Goal: Task Accomplishment & Management: Use online tool/utility

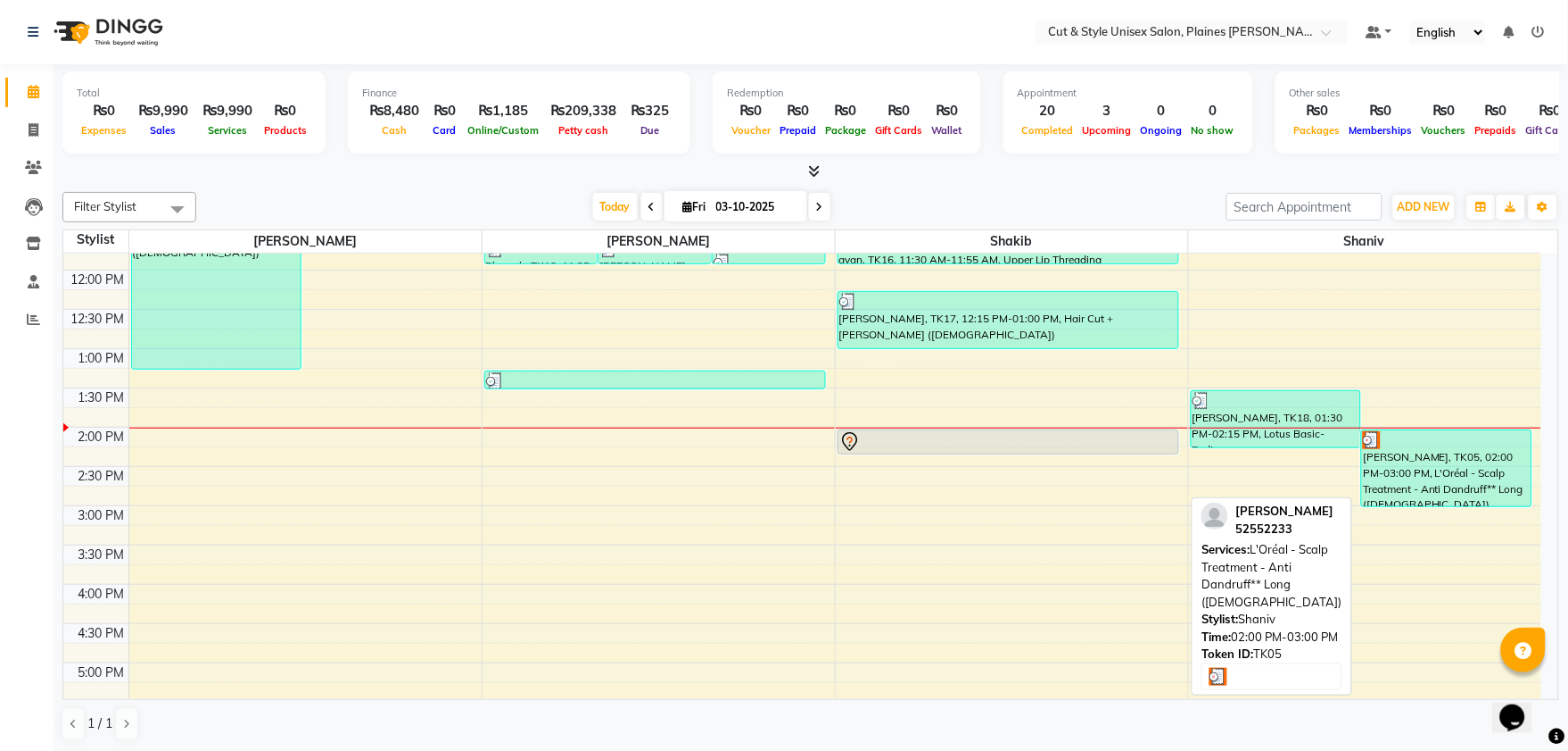
click at [1385, 471] on div "[PERSON_NAME], TK05, 02:00 PM-03:00 PM, L'Oréal - Scalp Treatment - Anti Dandru…" at bounding box center [1447, 468] width 169 height 76
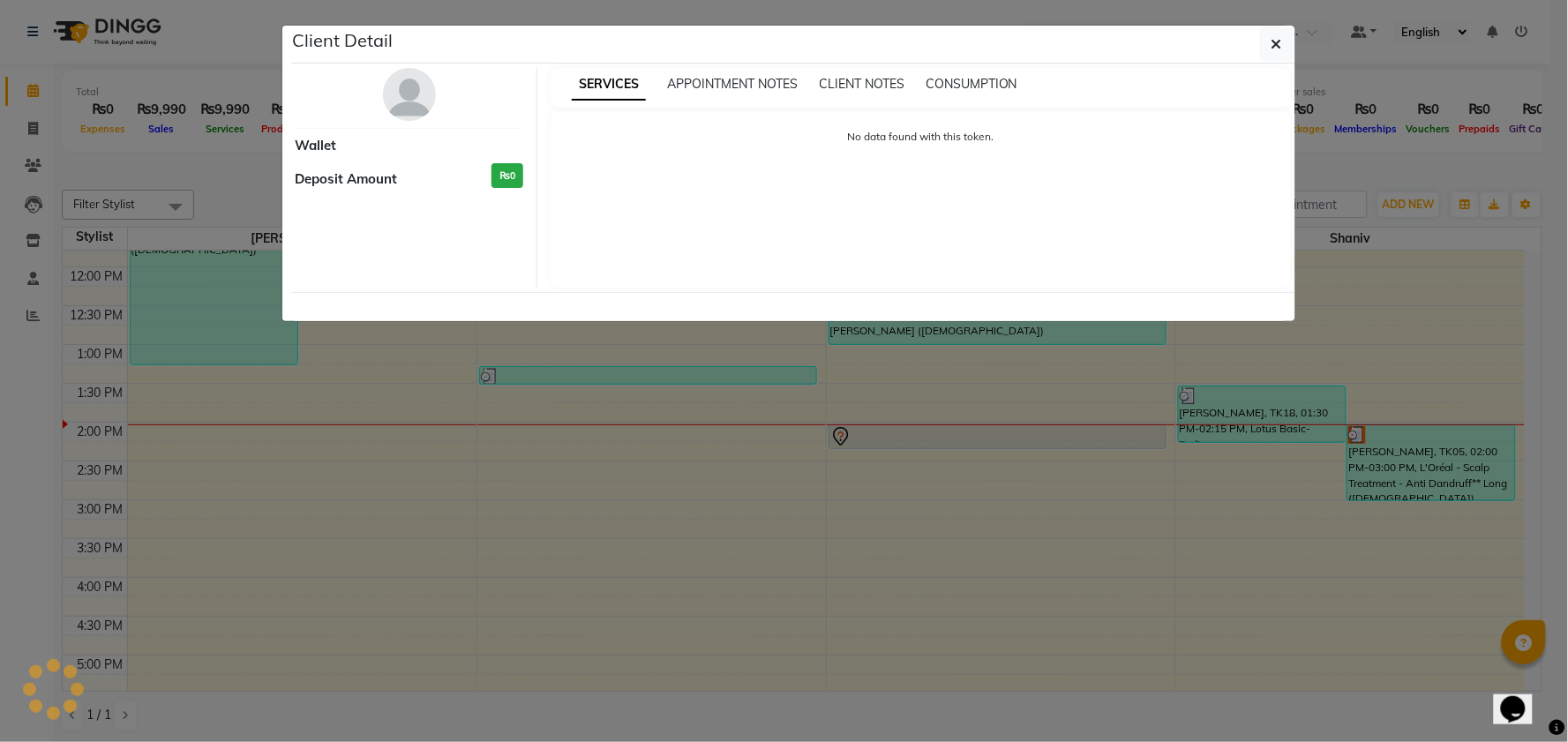
select select "3"
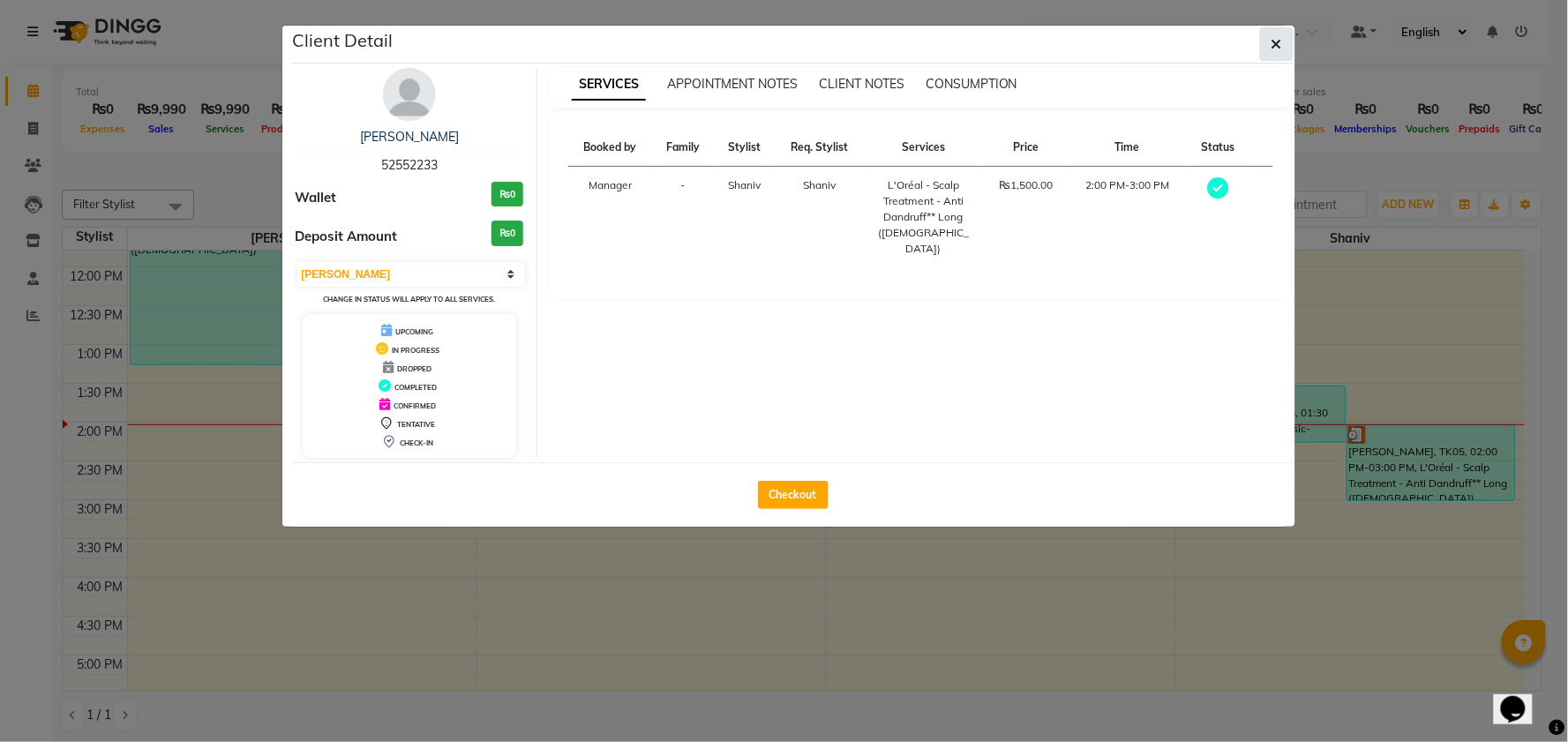
click at [1276, 47] on icon "button" at bounding box center [1276, 43] width 11 height 14
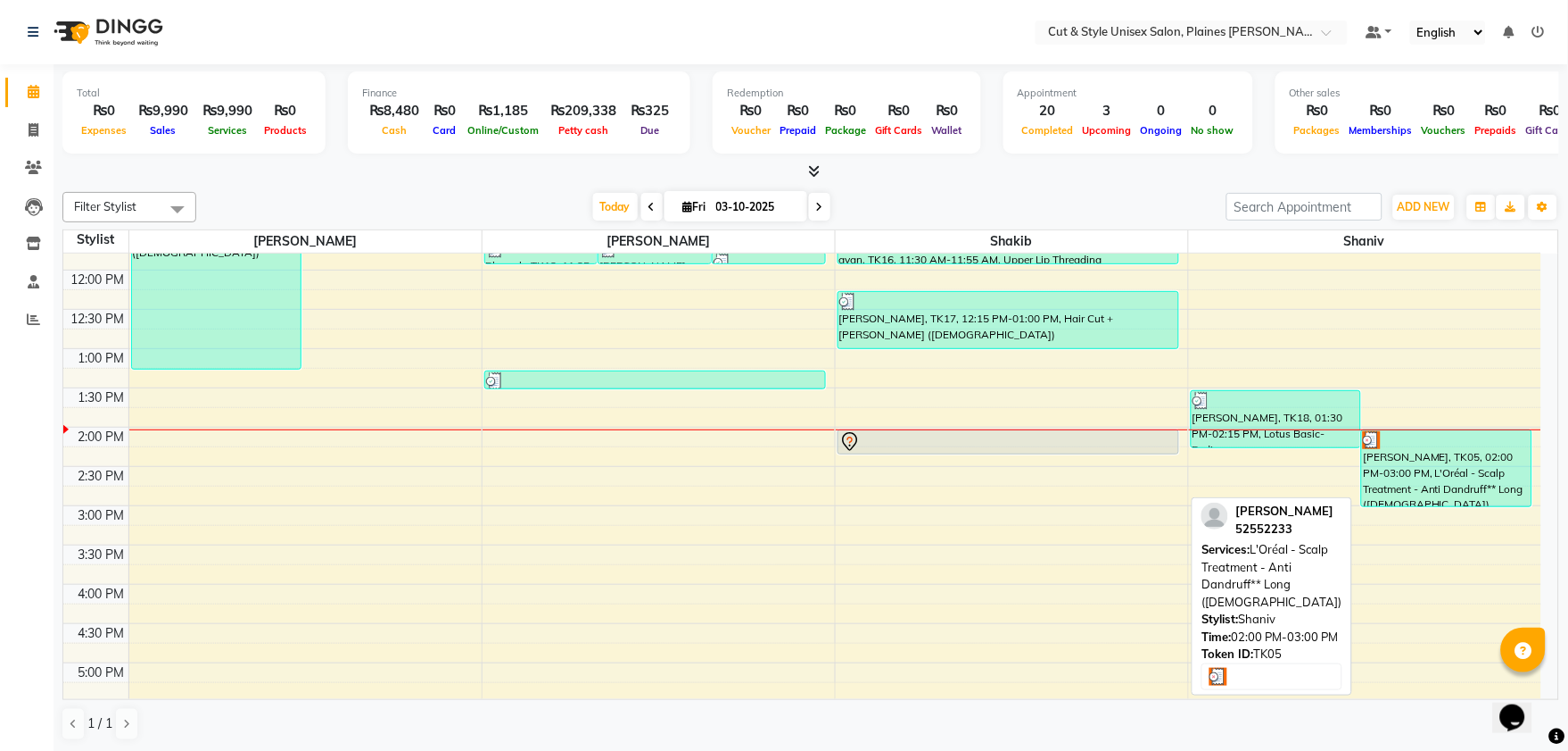
click at [1376, 475] on div "[PERSON_NAME], TK05, 02:00 PM-03:00 PM, L'Oréal - Scalp Treatment - Anti Dandru…" at bounding box center [1447, 468] width 169 height 76
select select "3"
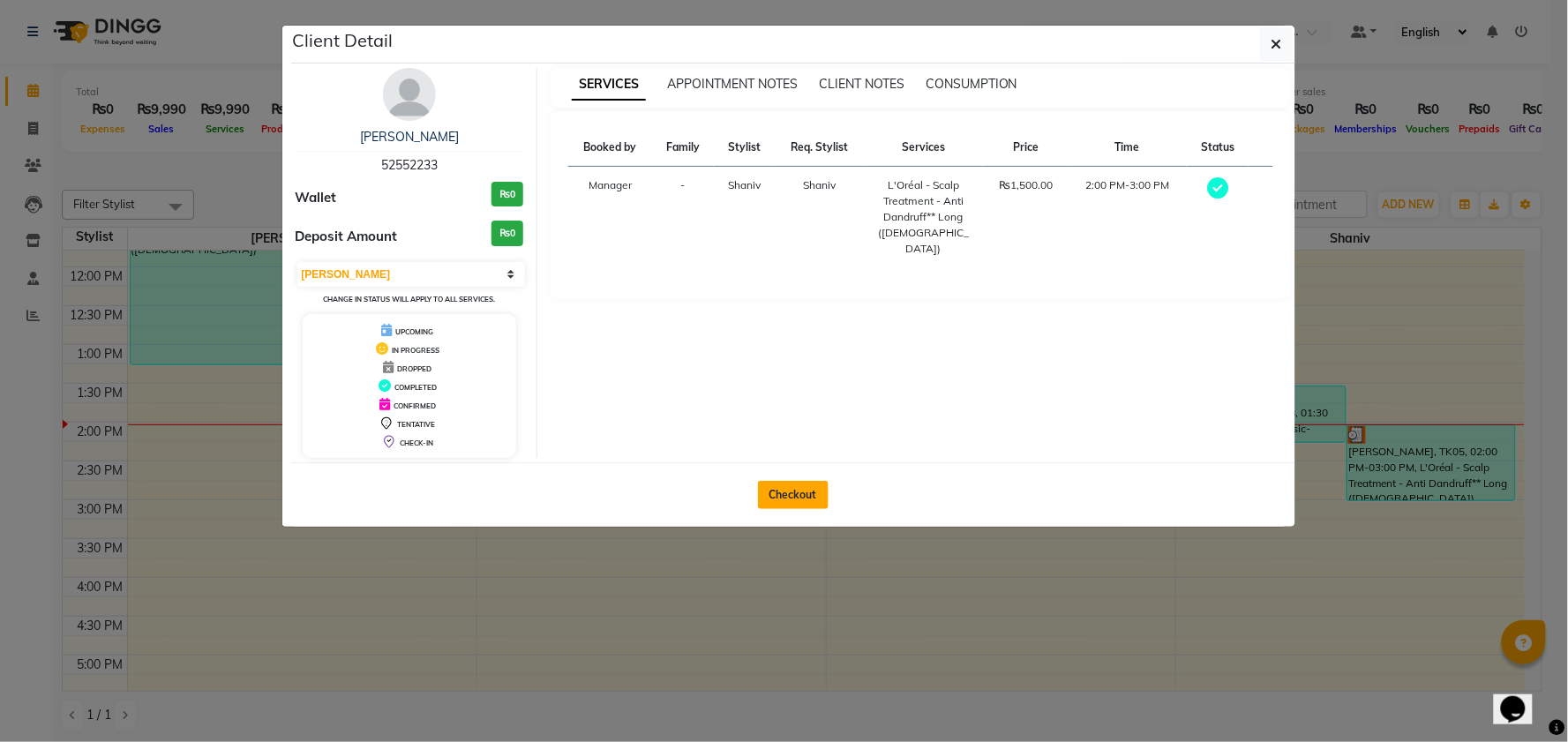
click at [794, 490] on button "Checkout" at bounding box center [793, 495] width 71 height 29
select select "service"
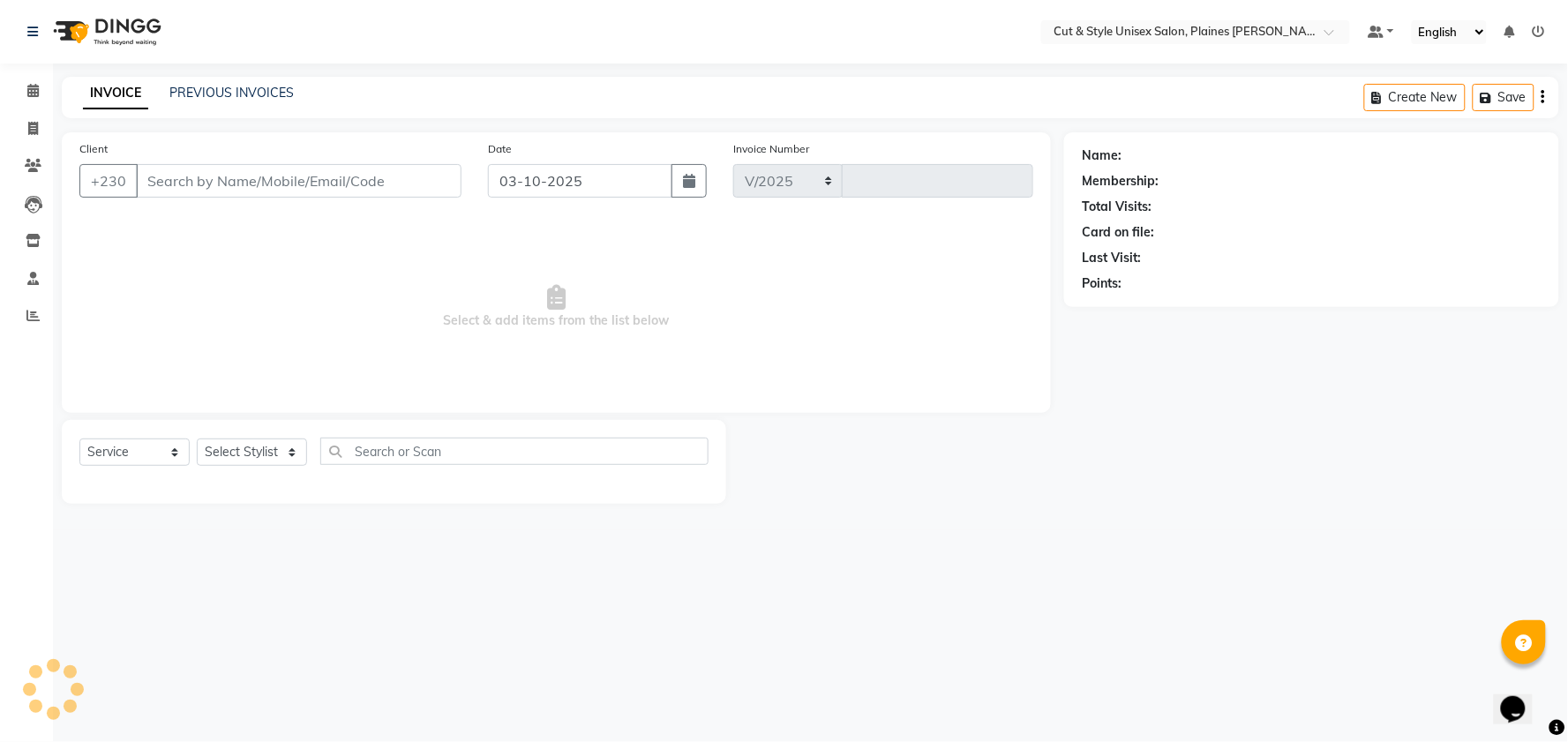
select select "7731"
type input "4441"
click at [110, 33] on img at bounding box center [105, 32] width 120 height 50
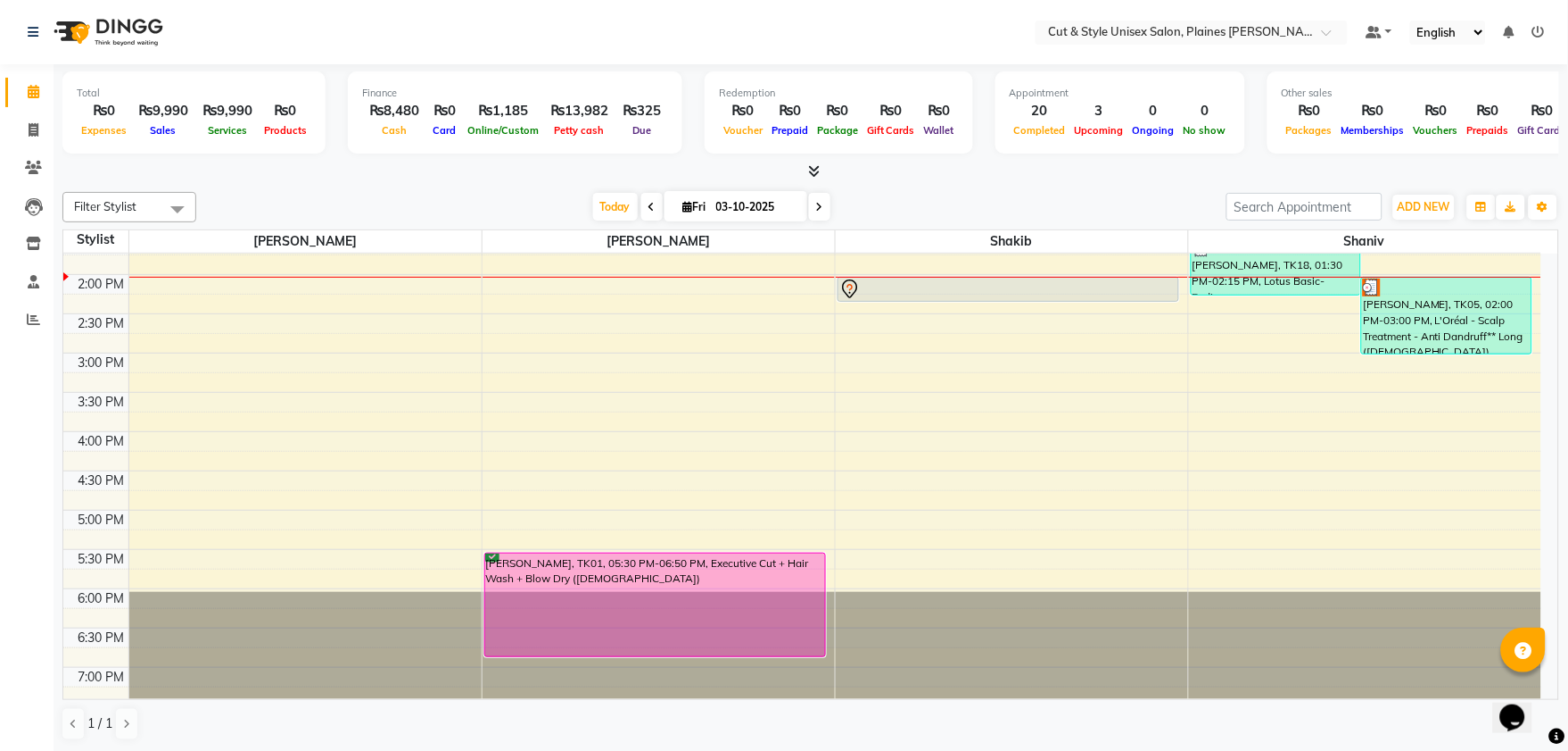
scroll to position [282, 0]
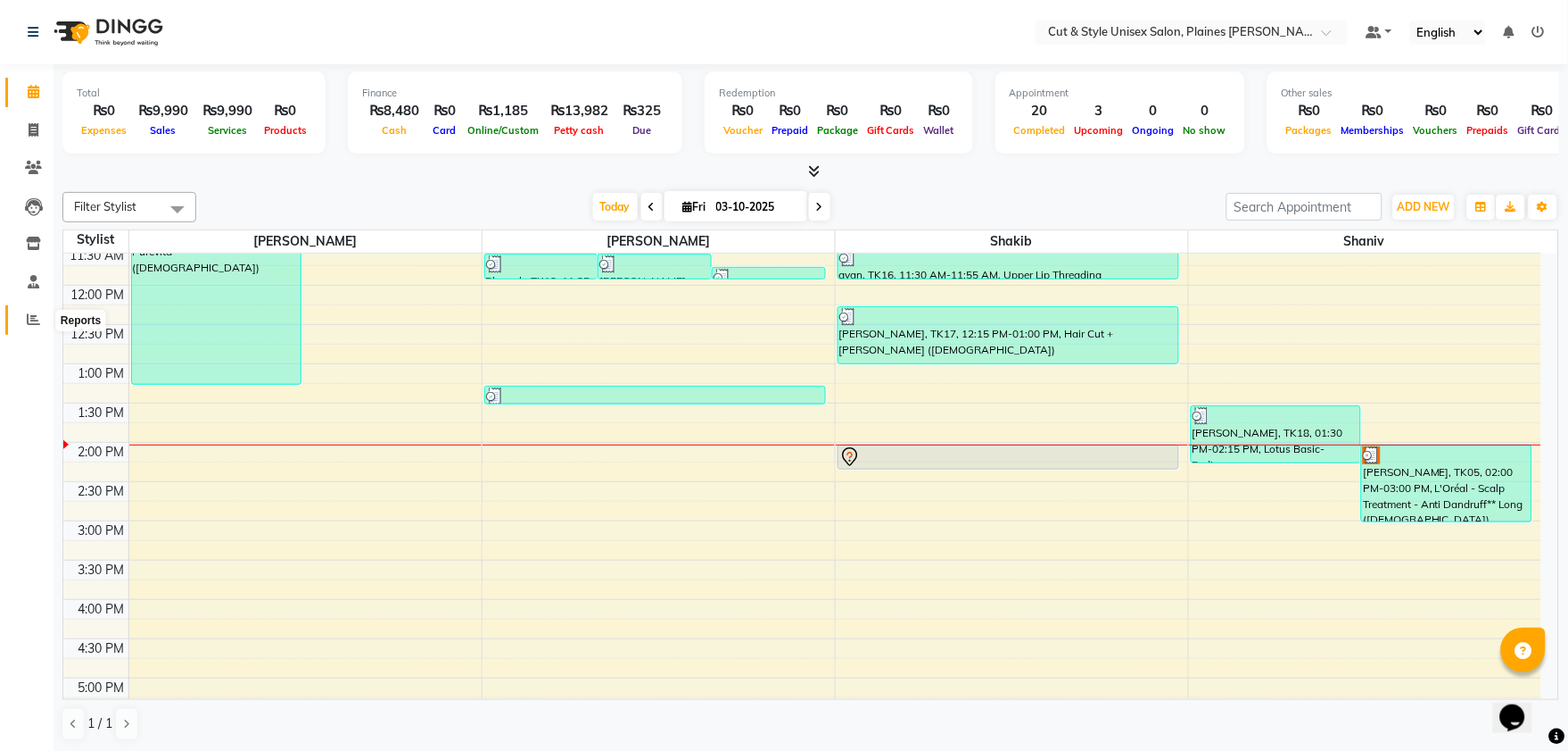
click at [27, 326] on icon at bounding box center [33, 319] width 13 height 13
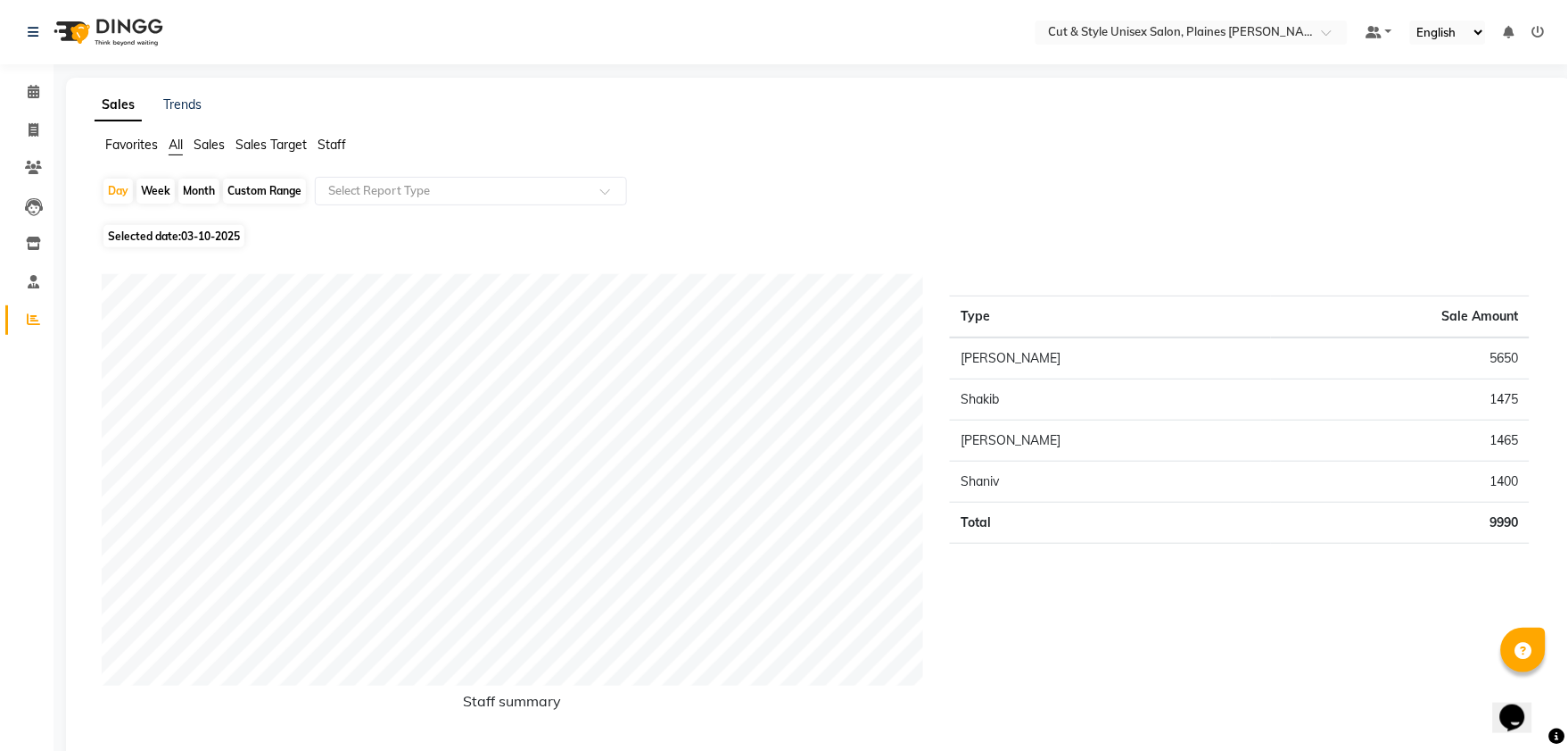
click at [136, 15] on img at bounding box center [106, 33] width 122 height 50
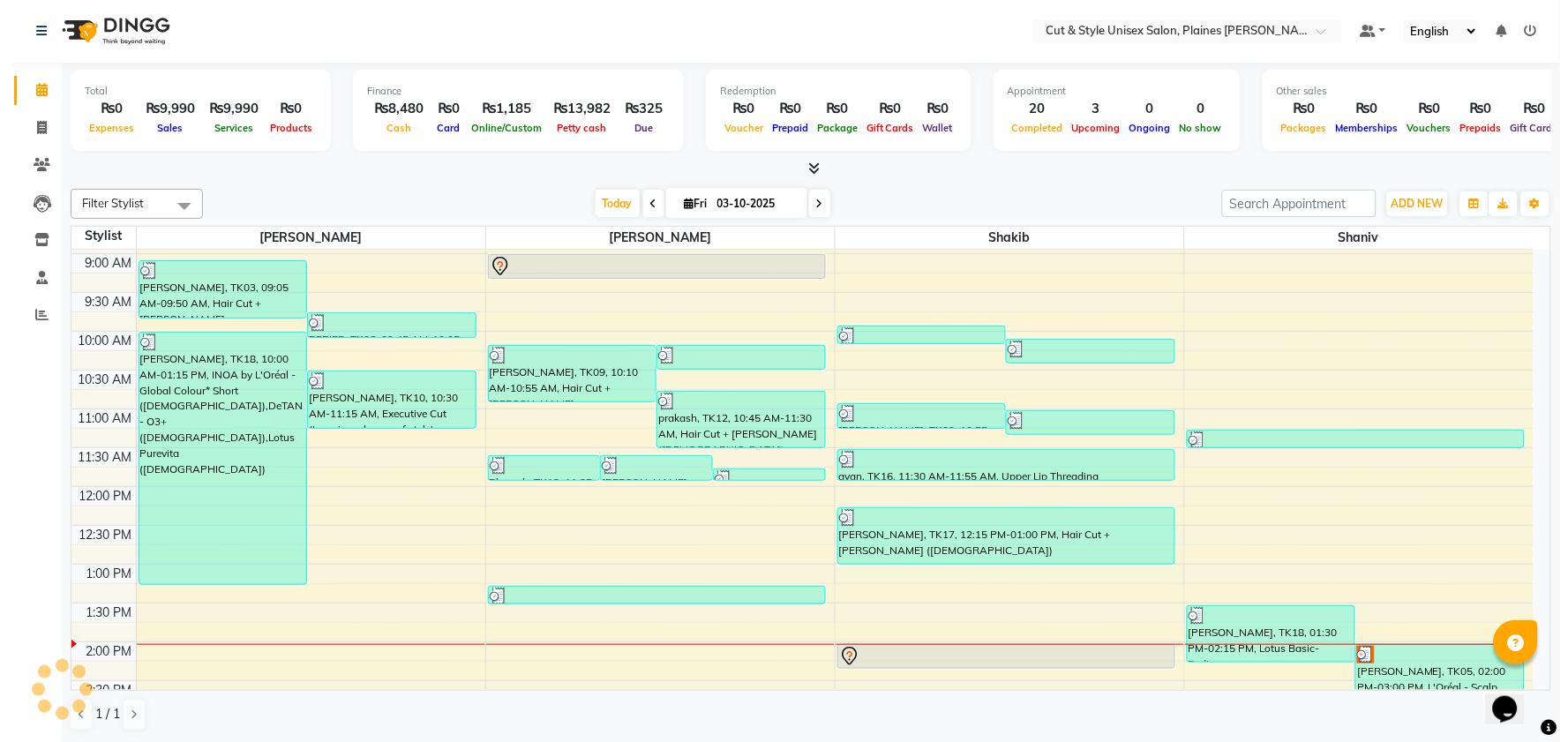
scroll to position [293, 0]
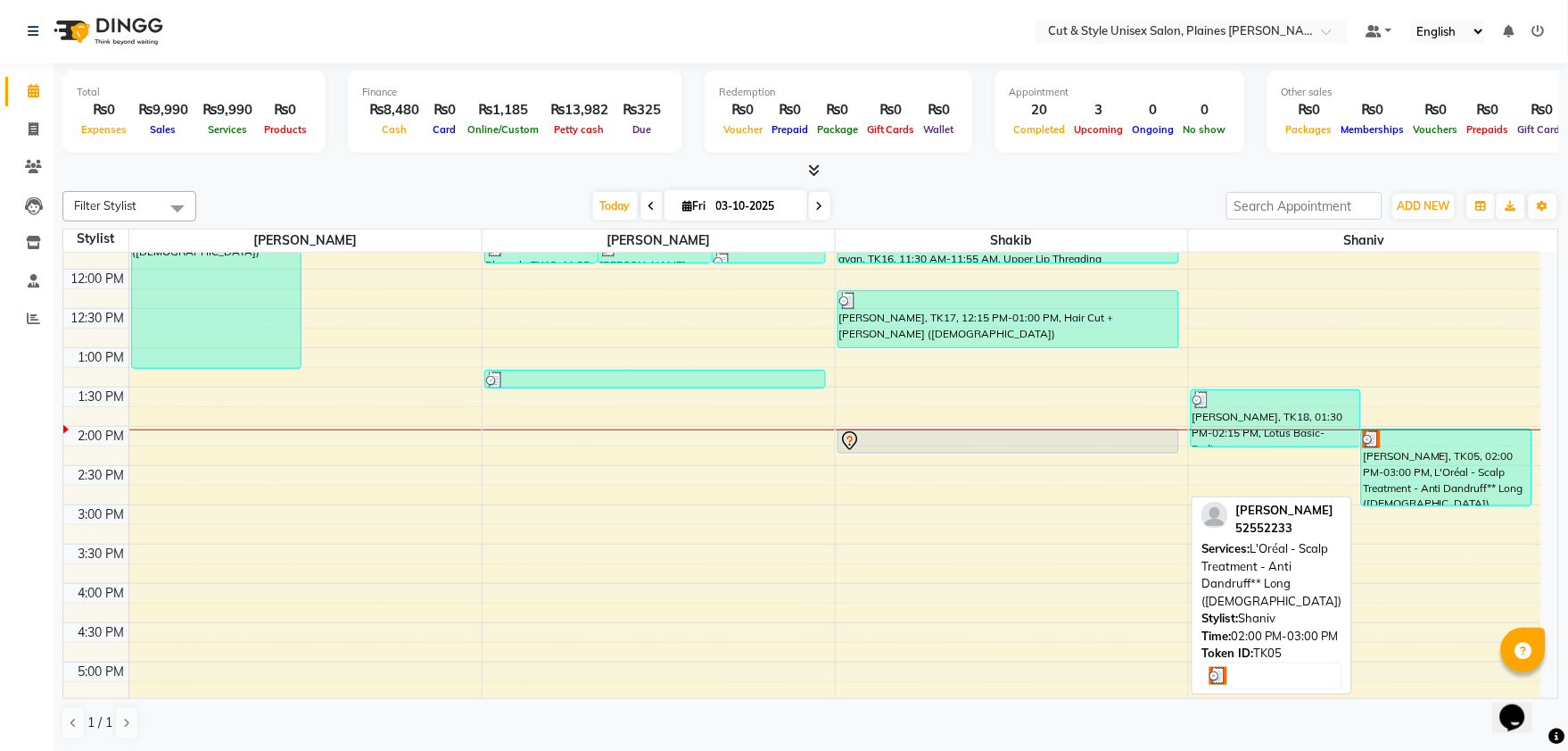
click at [1412, 456] on div "[PERSON_NAME], TK05, 02:00 PM-03:00 PM, L'Oréal - Scalp Treatment - Anti Dandru…" at bounding box center [1447, 467] width 169 height 76
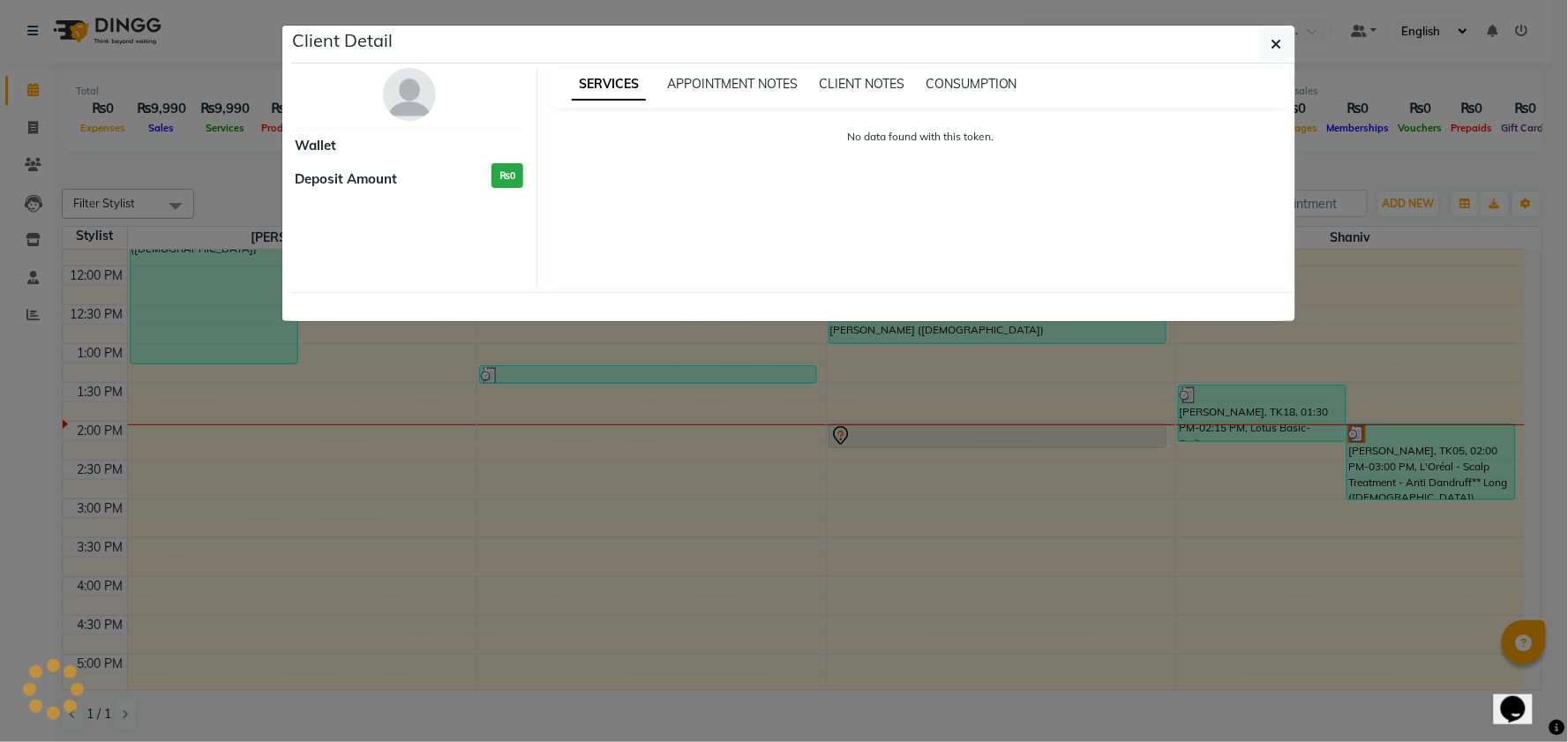
select select "3"
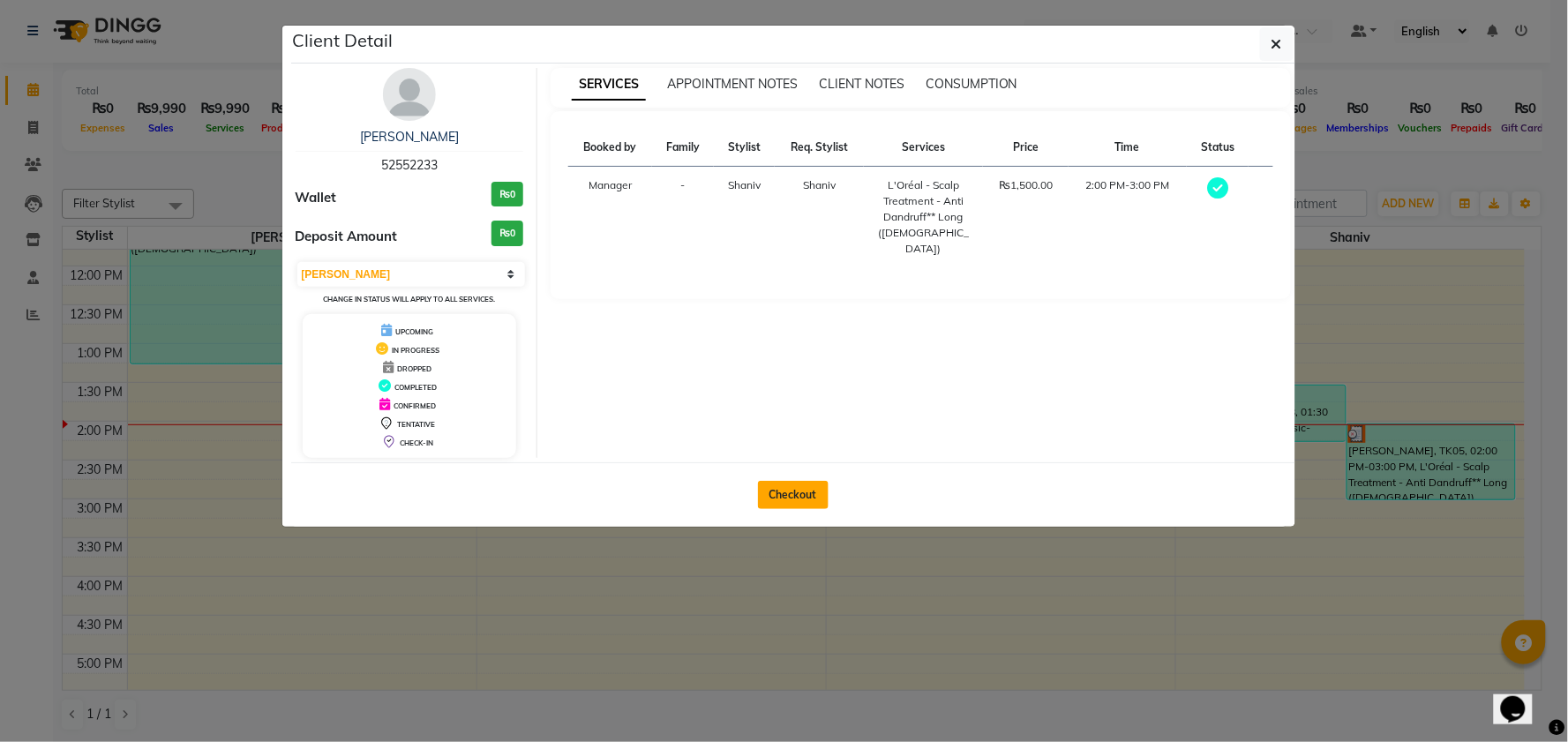
click at [779, 500] on button "Checkout" at bounding box center [793, 495] width 71 height 29
select select "service"
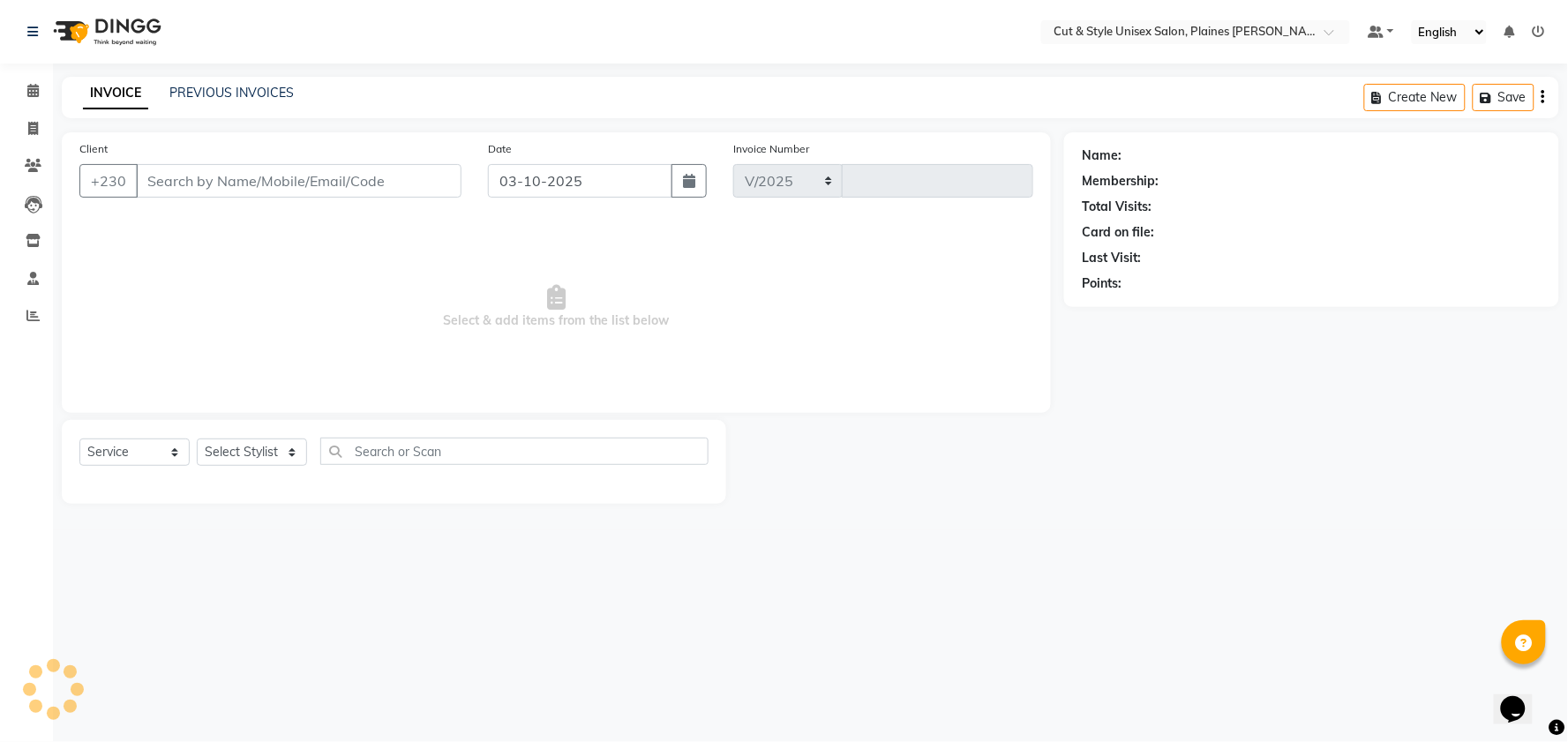
select select "7731"
type input "4441"
type input "52552233"
select select "68911"
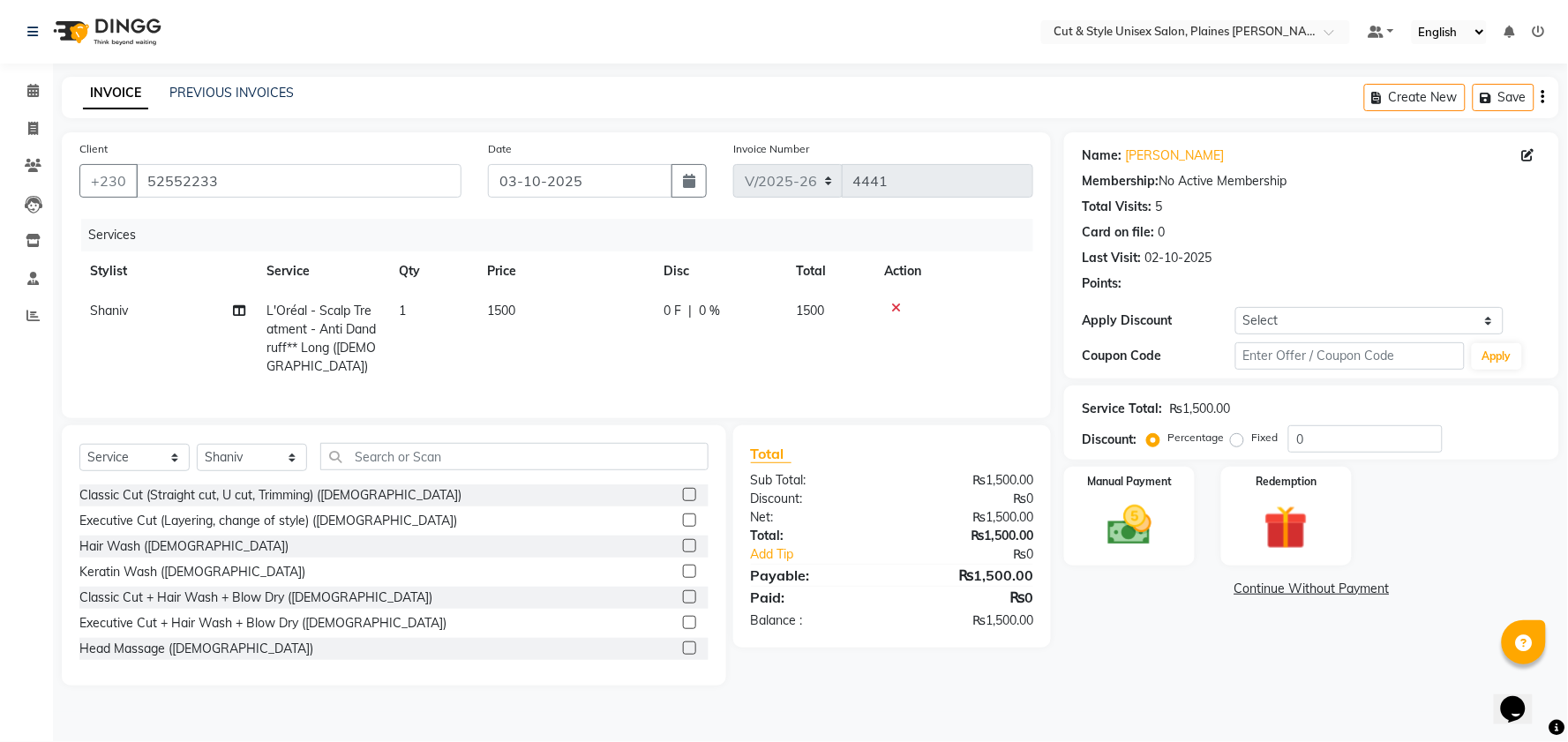
click at [125, 25] on img at bounding box center [105, 32] width 120 height 50
